Goal: Information Seeking & Learning: Learn about a topic

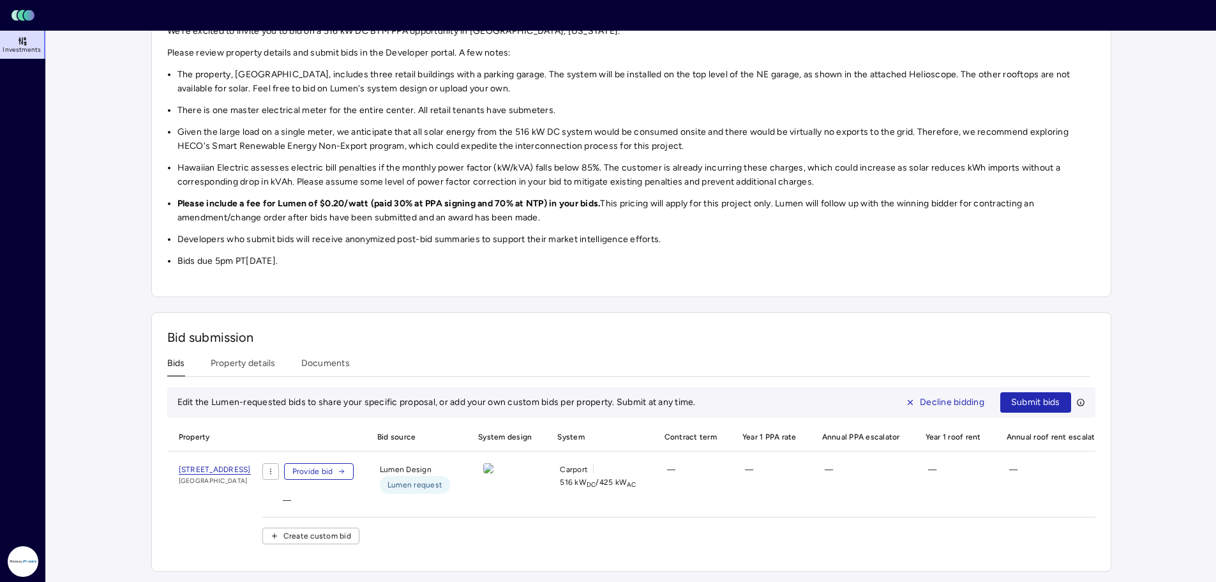
scroll to position [138, 0]
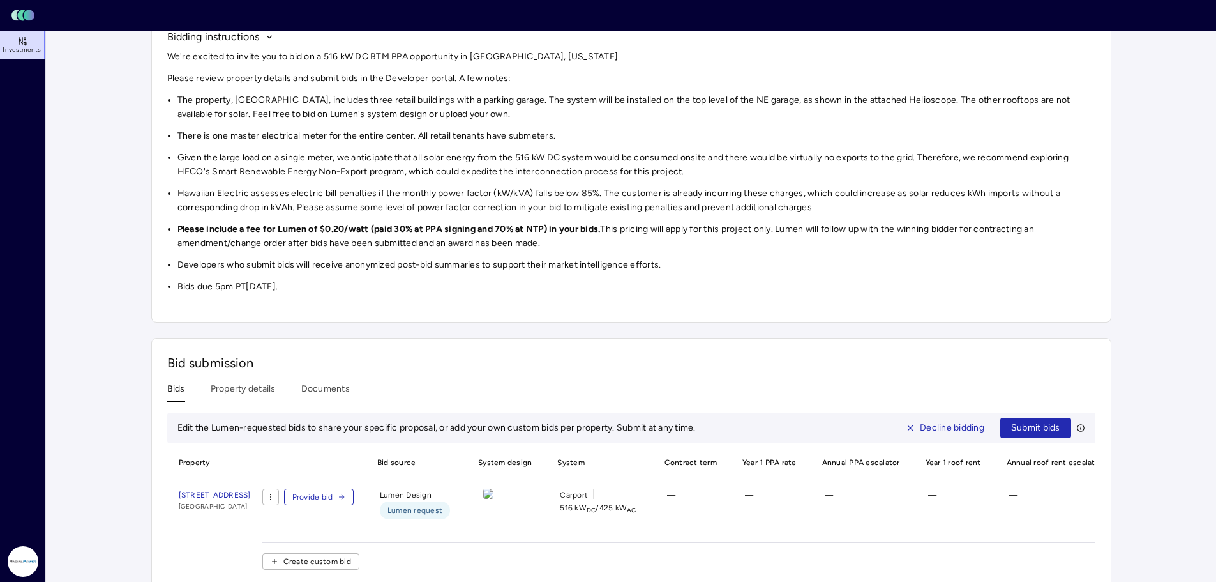
click at [239, 355] on div "Bid submission Bids Property details Documents Edit the Lumen-requested bids to…" at bounding box center [631, 467] width 960 height 259
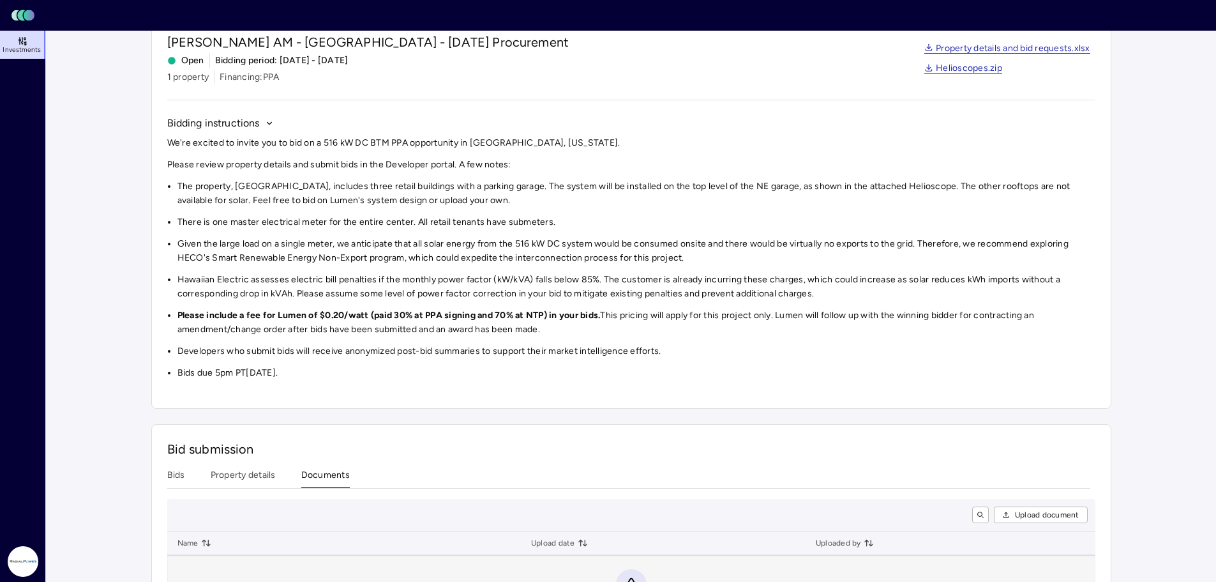
click at [325, 391] on div "Investments [PERSON_NAME] AM - [GEOGRAPHIC_DATA] - [DATE] Procurement [PERSON_N…" at bounding box center [631, 325] width 960 height 672
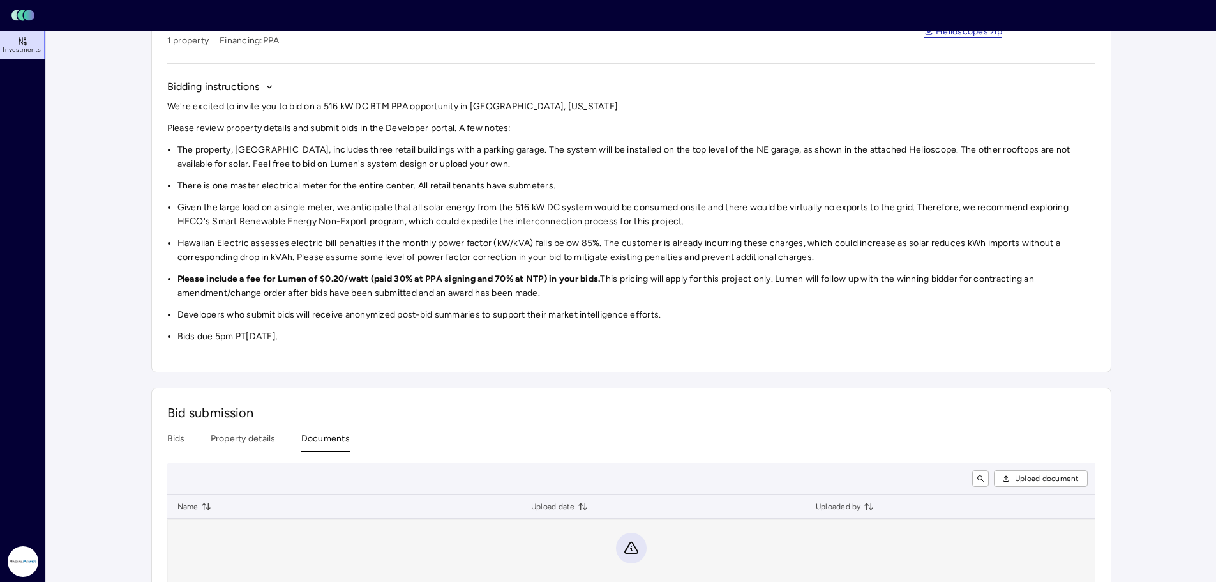
scroll to position [141, 0]
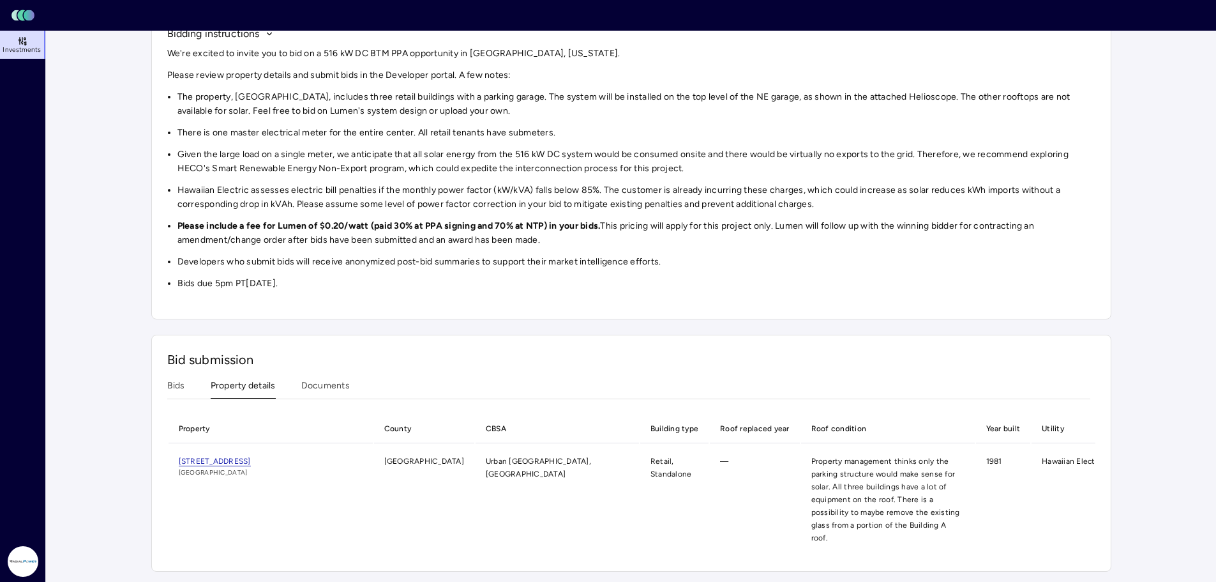
scroll to position [138, 0]
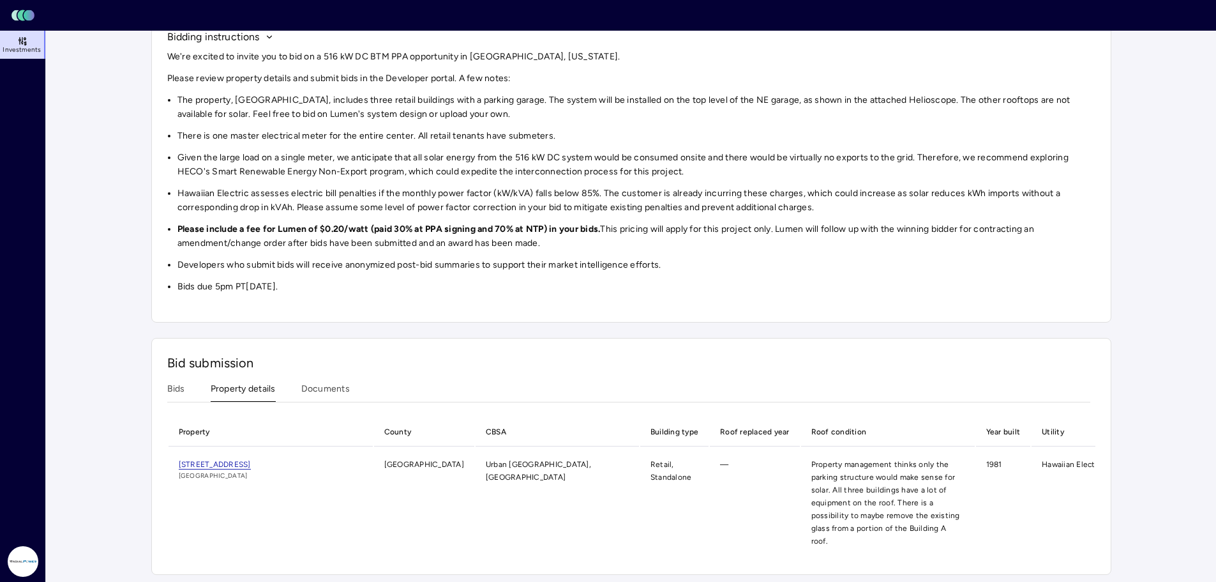
drag, startPoint x: 258, startPoint y: 382, endPoint x: 206, endPoint y: 382, distance: 52.3
click at [256, 382] on button "Property details" at bounding box center [243, 392] width 65 height 20
click at [188, 395] on div "Bids Property details Documents" at bounding box center [628, 392] width 923 height 20
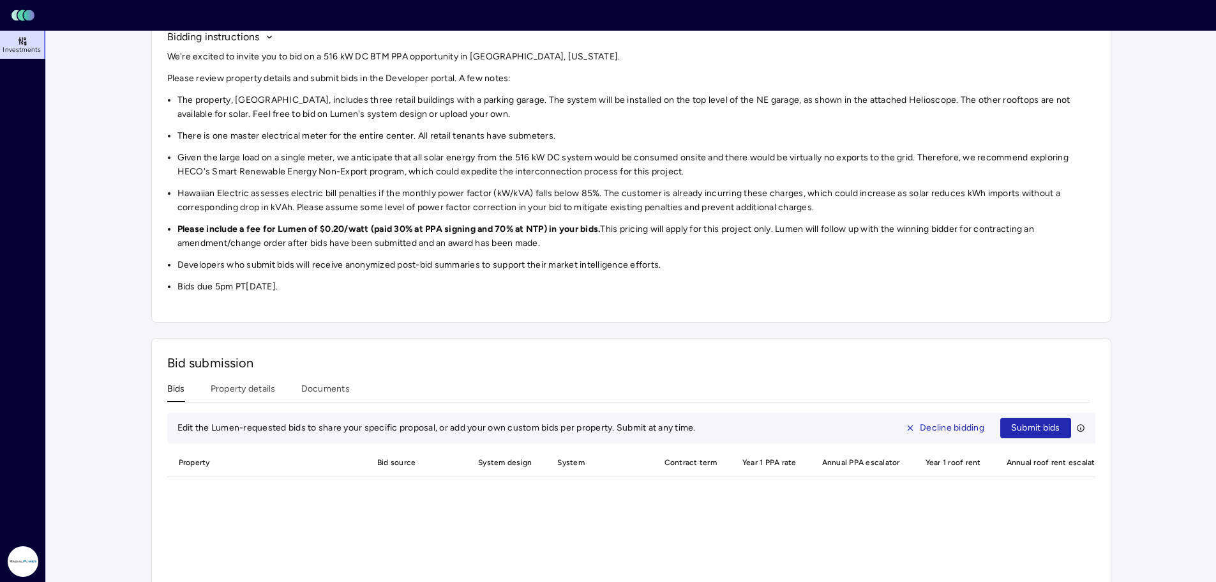
click at [180, 388] on button "Bids" at bounding box center [176, 392] width 18 height 20
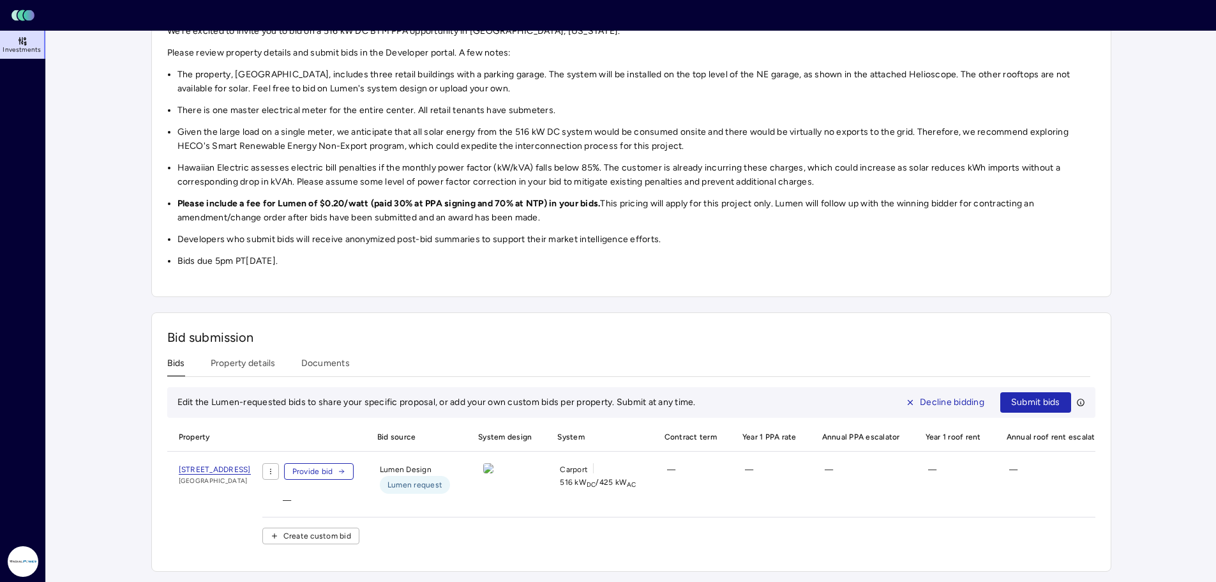
scroll to position [174, 0]
click at [251, 465] on span "[STREET_ADDRESS]" at bounding box center [215, 470] width 72 height 10
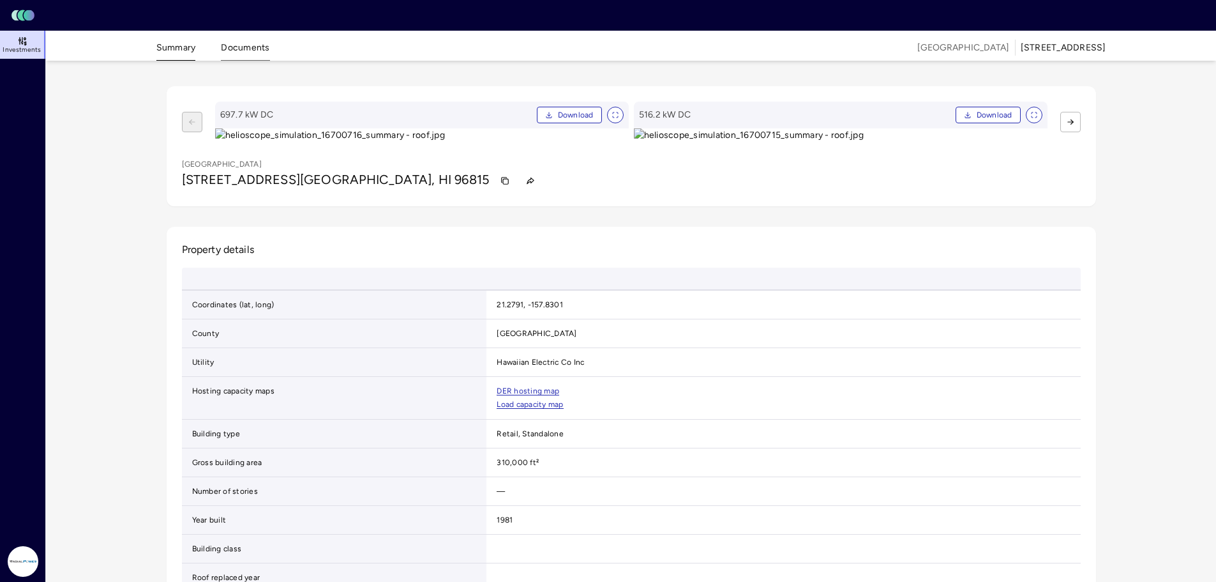
click at [250, 54] on button "Documents" at bounding box center [245, 51] width 49 height 20
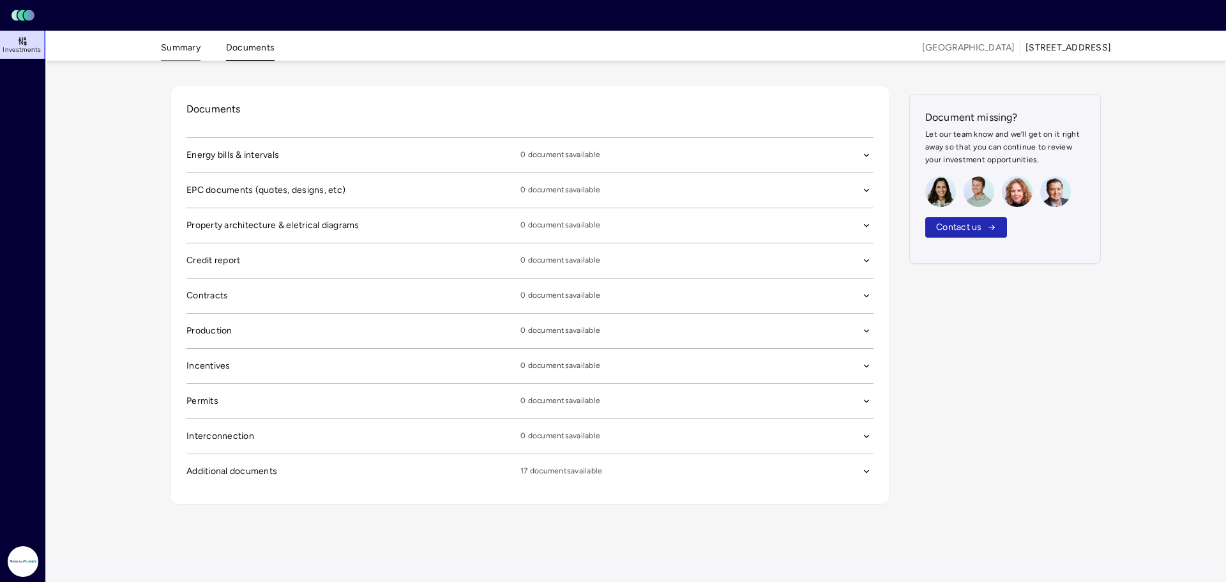
click at [173, 53] on button "Summary" at bounding box center [181, 51] width 40 height 20
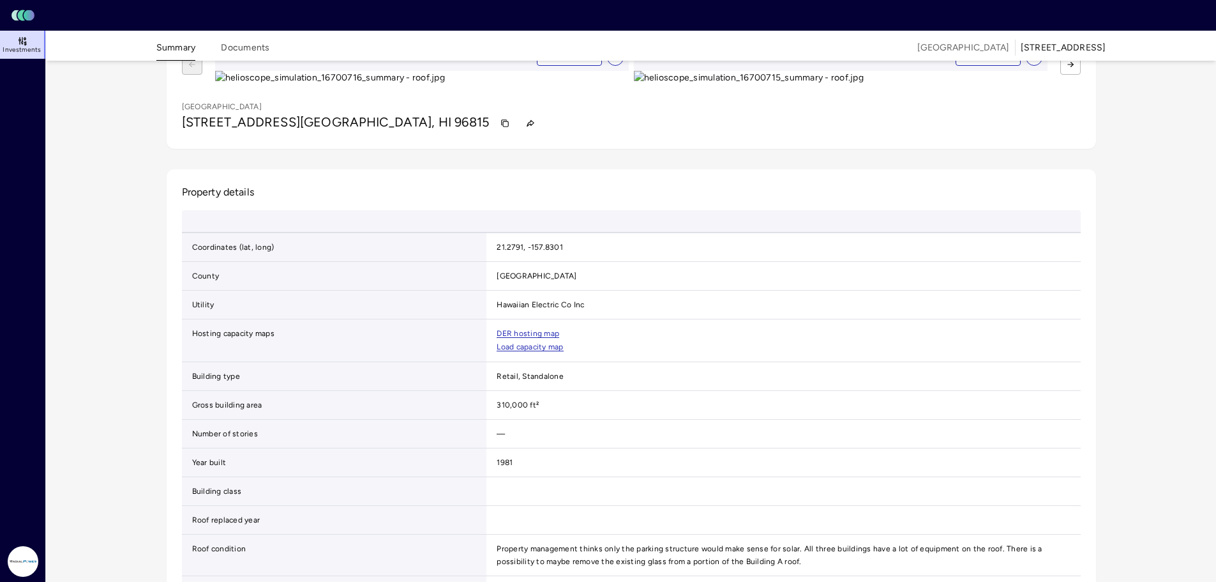
scroll to position [213, 0]
